Goal: Navigation & Orientation: Find specific page/section

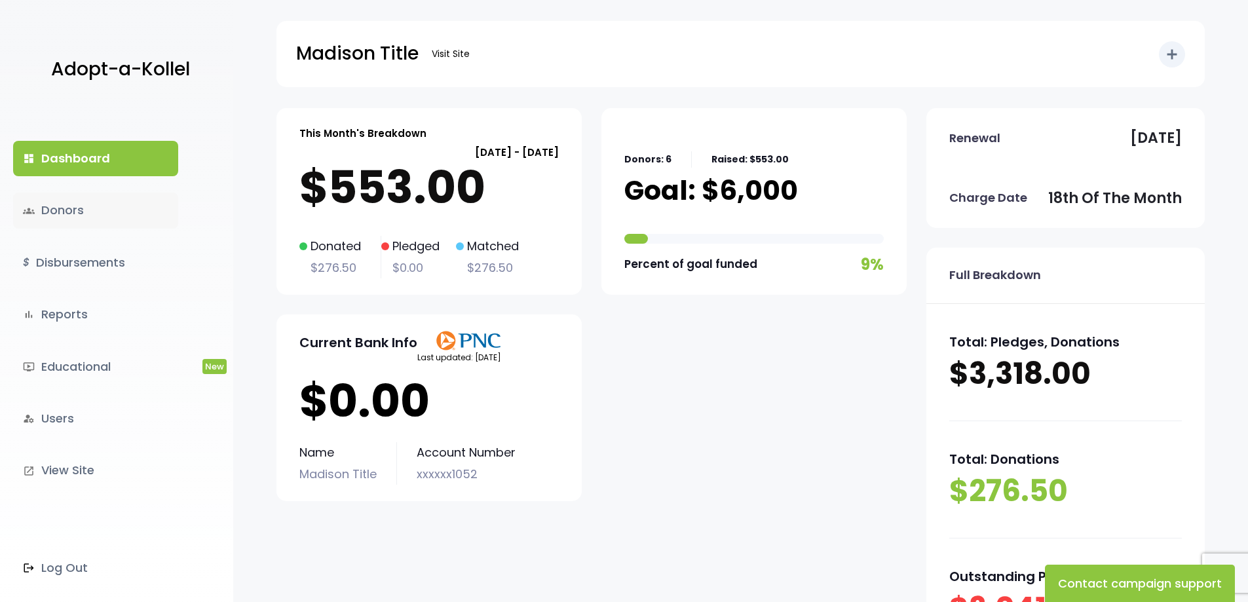
click at [80, 211] on link "groups Donors" at bounding box center [95, 210] width 165 height 35
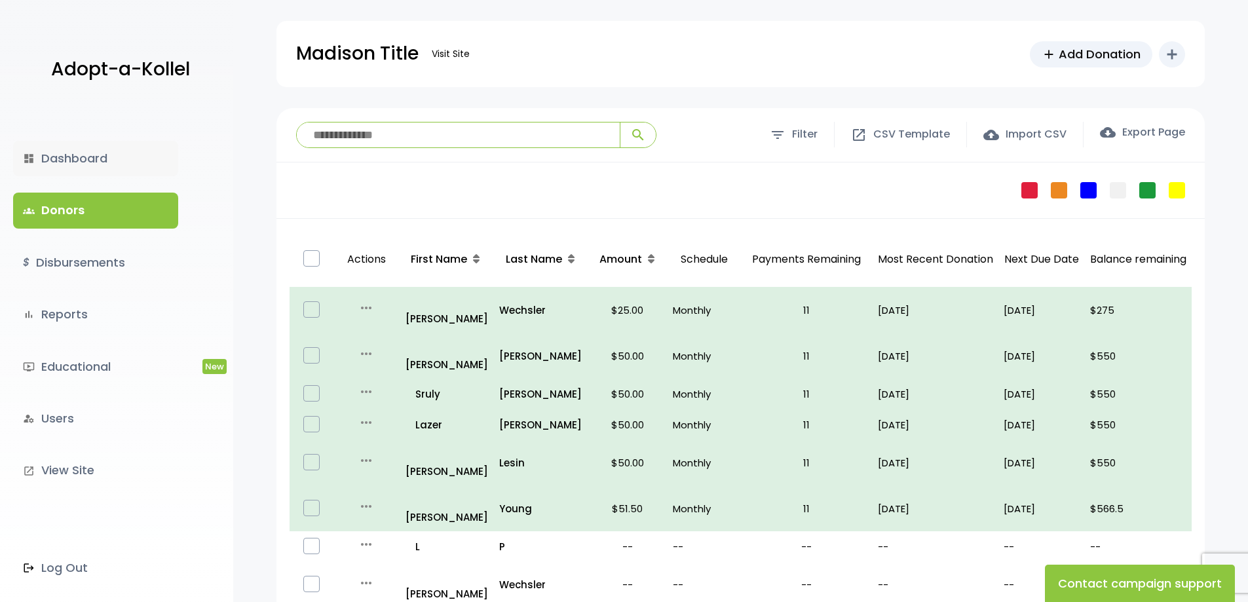
click at [91, 160] on link "dashboard Dashboard" at bounding box center [95, 158] width 165 height 35
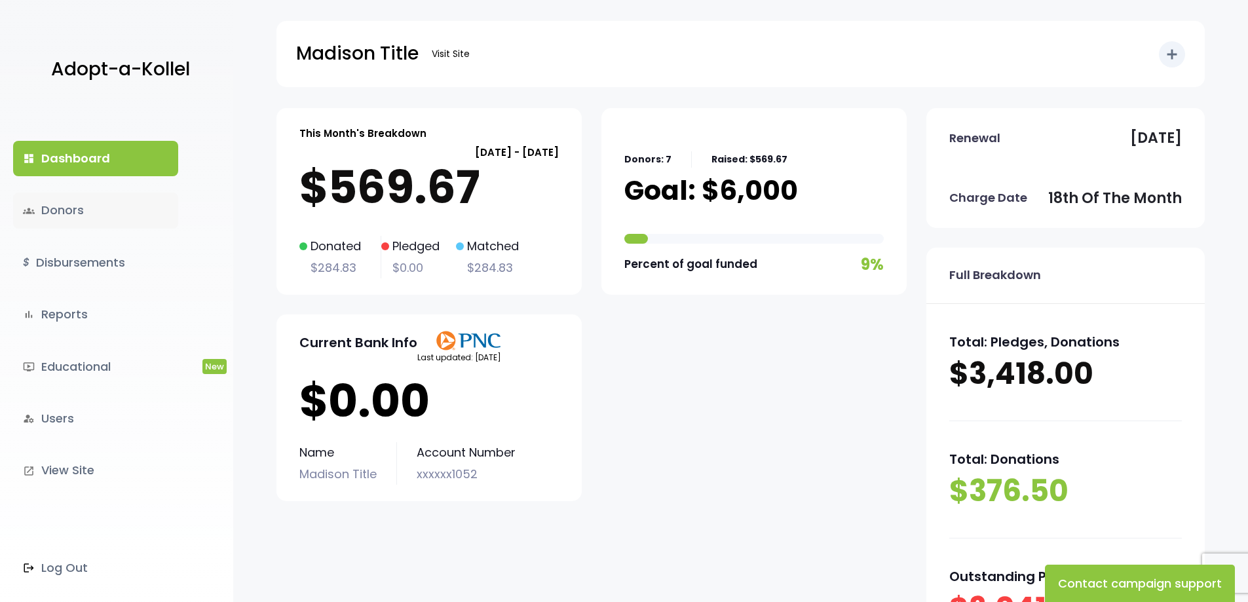
click at [89, 209] on link "groups Donors" at bounding box center [95, 210] width 165 height 35
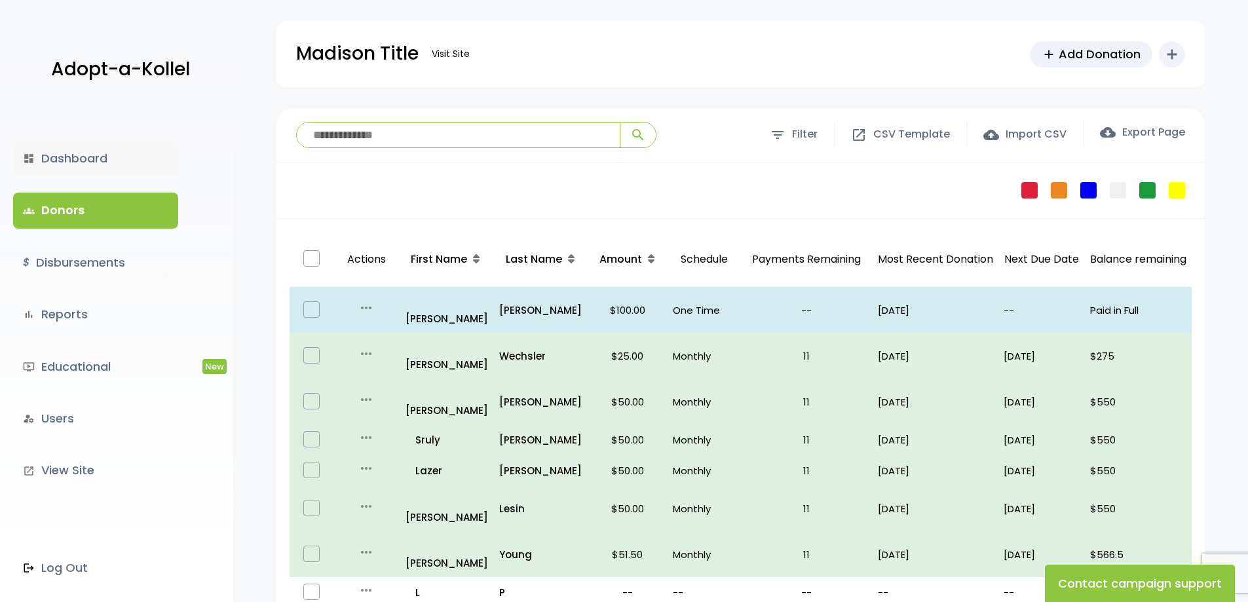
click at [84, 161] on link "dashboard Dashboard" at bounding box center [95, 158] width 165 height 35
